Goal: Task Accomplishment & Management: Manage account settings

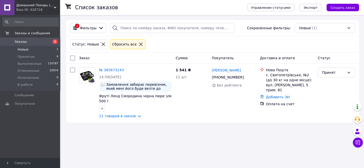
click at [139, 44] on icon at bounding box center [141, 44] width 5 height 5
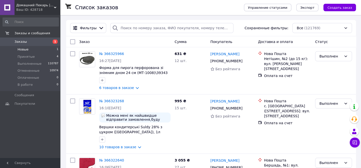
click at [38, 50] on li "Новые 1" at bounding box center [30, 49] width 61 height 7
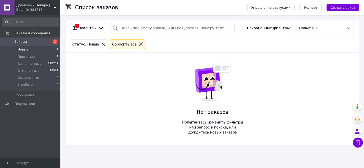
click at [139, 46] on icon at bounding box center [141, 44] width 5 height 5
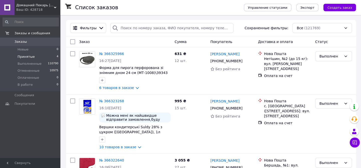
click at [39, 57] on li "Принятые 4" at bounding box center [30, 56] width 61 height 7
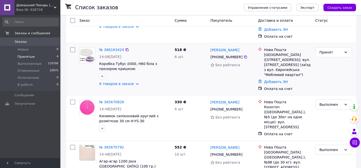
scroll to position [78, 0]
click at [345, 102] on icon at bounding box center [346, 104] width 4 height 4
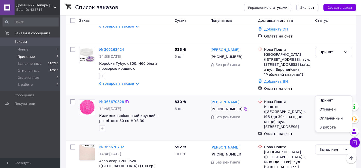
click at [329, 102] on div "Выполнен" at bounding box center [330, 105] width 22 height 6
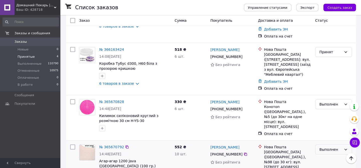
click at [327, 147] on div "Выполнен" at bounding box center [330, 150] width 22 height 6
click at [331, 71] on div "Принят" at bounding box center [333, 69] width 41 height 48
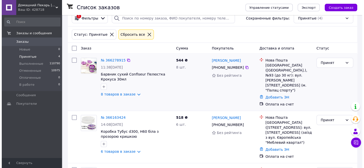
scroll to position [0, 0]
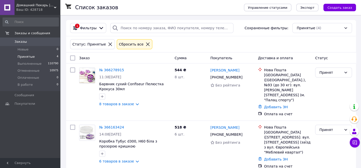
click at [145, 45] on icon at bounding box center [147, 44] width 5 height 5
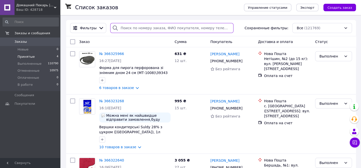
click at [174, 27] on input "search" at bounding box center [171, 28] width 123 height 10
paste input "365757944."
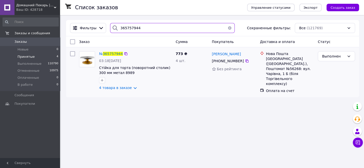
type input "365757944"
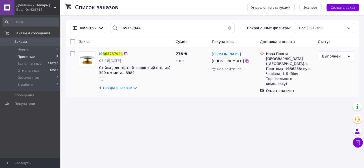
drag, startPoint x: 212, startPoint y: 62, endPoint x: 240, endPoint y: 63, distance: 28.1
click at [240, 63] on div "[PHONE_NUMBER]" at bounding box center [228, 61] width 34 height 7
copy div "[PHONE_NUMBER]"
